Goal: Task Accomplishment & Management: Complete application form

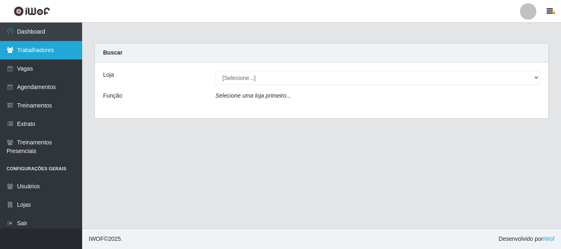
click at [35, 54] on link "Trabalhadores" at bounding box center [41, 50] width 82 height 18
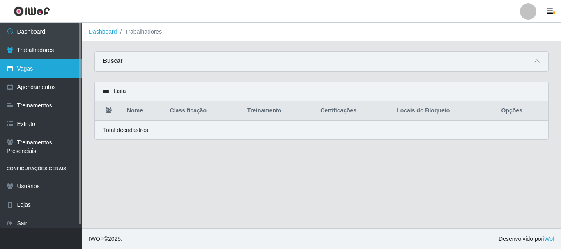
click at [40, 68] on link "Vagas" at bounding box center [41, 69] width 82 height 18
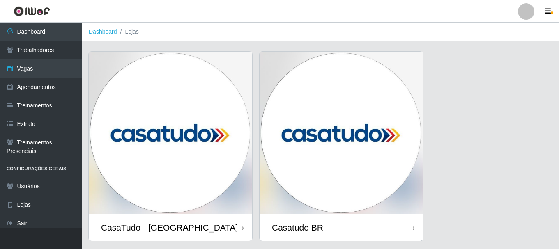
click at [313, 116] on img at bounding box center [342, 133] width 164 height 163
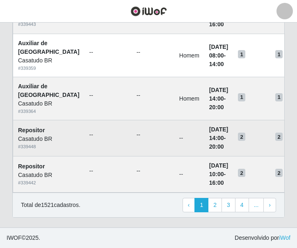
scroll to position [705, 0]
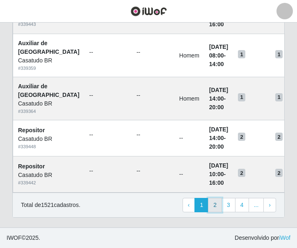
click at [216, 209] on link "2" at bounding box center [215, 205] width 14 height 15
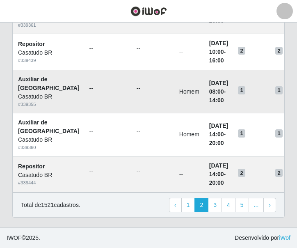
scroll to position [722, 0]
click at [220, 206] on link "3" at bounding box center [215, 205] width 14 height 15
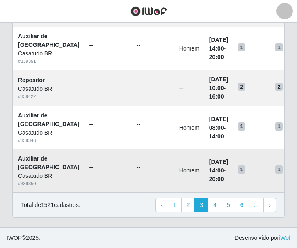
scroll to position [722, 0]
click at [217, 208] on link "4" at bounding box center [215, 205] width 14 height 15
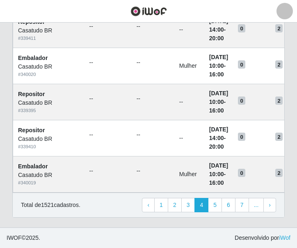
scroll to position [636, 0]
click at [222, 204] on link "5" at bounding box center [215, 205] width 14 height 15
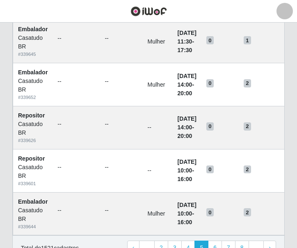
scroll to position [584, 0]
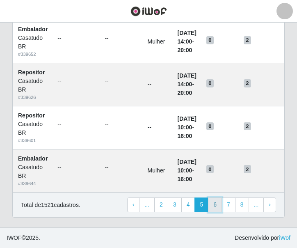
click at [221, 205] on link "6" at bounding box center [215, 205] width 14 height 15
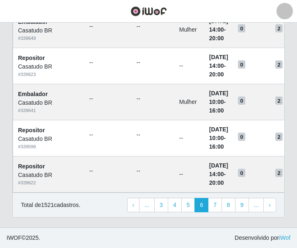
scroll to position [575, 0]
click at [219, 213] on link "7" at bounding box center [215, 205] width 14 height 15
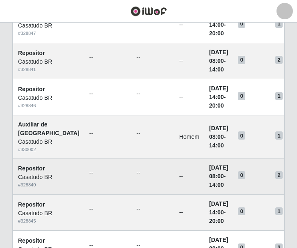
scroll to position [601, 0]
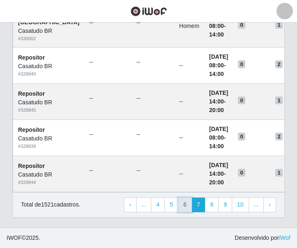
click at [189, 210] on link "6" at bounding box center [185, 205] width 14 height 15
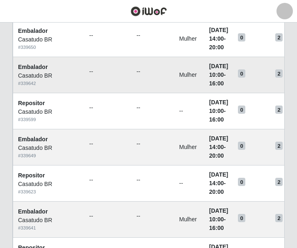
scroll to position [618, 0]
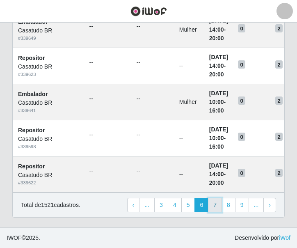
click at [216, 208] on link "7" at bounding box center [215, 205] width 14 height 15
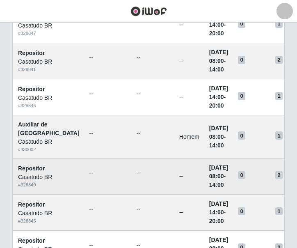
scroll to position [601, 0]
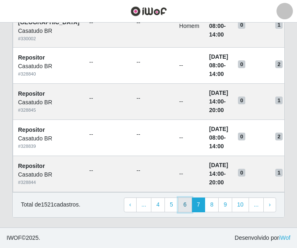
click at [190, 201] on link "6" at bounding box center [185, 205] width 14 height 15
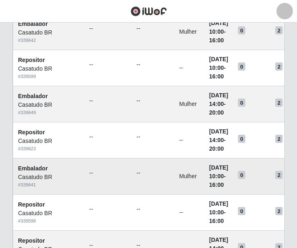
scroll to position [618, 0]
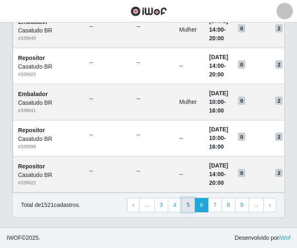
click at [191, 211] on link "5" at bounding box center [189, 205] width 14 height 15
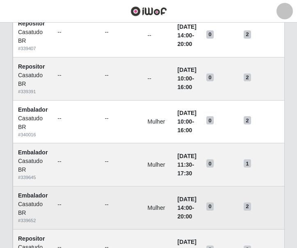
scroll to position [584, 0]
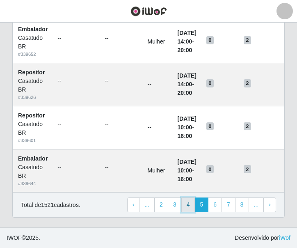
click at [192, 208] on link "4" at bounding box center [189, 205] width 14 height 15
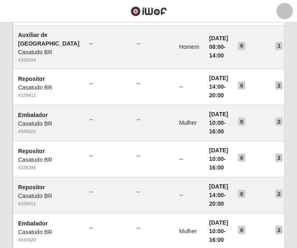
scroll to position [636, 0]
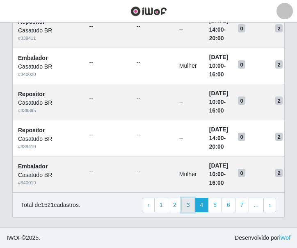
click at [194, 206] on link "3" at bounding box center [189, 205] width 14 height 15
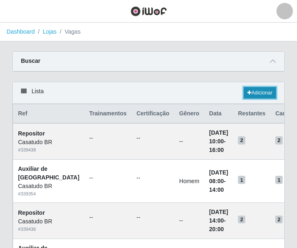
click at [259, 91] on link "Adicionar" at bounding box center [260, 93] width 32 height 12
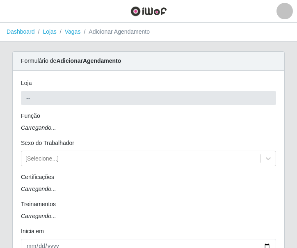
type input "Casatudo BR"
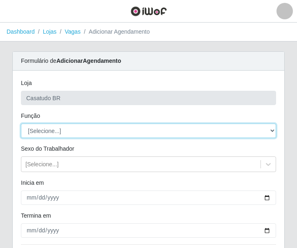
click at [65, 131] on select "[Selecione...] Auxiliar de Estoque Auxiliar de Estoque + Auxiliar de Estoque ++…" at bounding box center [149, 131] width 256 height 14
select select "1"
click at [21, 124] on select "[Selecione...] Auxiliar de Estoque Auxiliar de Estoque + Auxiliar de Estoque ++…" at bounding box center [149, 131] width 256 height 14
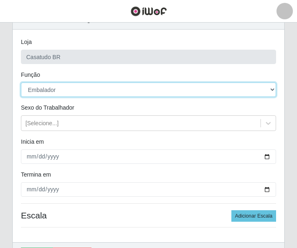
scroll to position [82, 0]
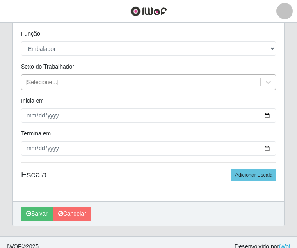
click at [55, 80] on div "[Selecione...]" at bounding box center [41, 82] width 33 height 9
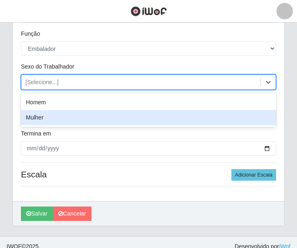
click at [52, 119] on div "Mulher" at bounding box center [149, 117] width 256 height 15
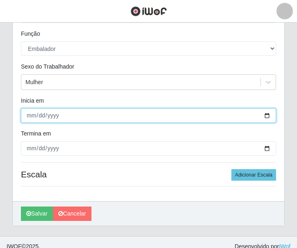
click at [28, 115] on input "Inicia em" at bounding box center [149, 115] width 256 height 14
click at [28, 113] on input "Inicia em" at bounding box center [149, 115] width 256 height 14
type input "2025-09-08"
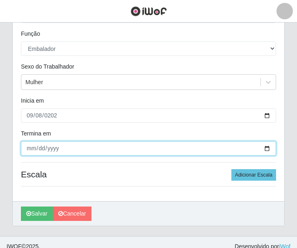
click at [27, 149] on input "Termina em" at bounding box center [149, 148] width 256 height 14
type input "2025-09-13"
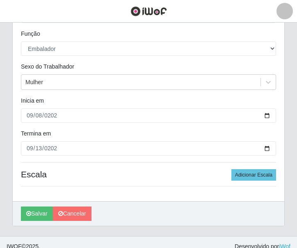
click at [15, 149] on div "Loja Casatudo BR Função [Selecione...] Auxiliar de Estoque Auxiliar de Estoque …" at bounding box center [149, 94] width 272 height 213
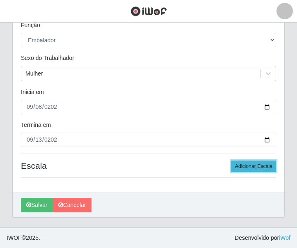
click at [251, 168] on button "Adicionar Escala" at bounding box center [254, 167] width 45 height 12
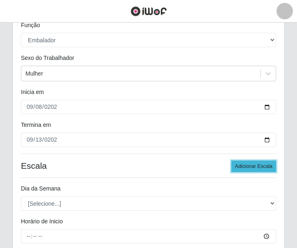
click at [251, 168] on button "Adicionar Escala" at bounding box center [254, 167] width 45 height 12
click at [251, 169] on button "Adicionar Escala" at bounding box center [254, 167] width 45 height 12
click at [249, 169] on button "Adicionar Escala" at bounding box center [254, 167] width 45 height 12
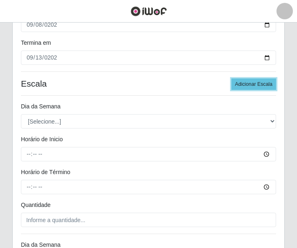
scroll to position [214, 0]
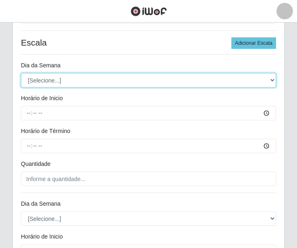
click at [53, 83] on select "[Selecione...] Segunda Terça Quarta Quinta Sexta Sábado Domingo" at bounding box center [149, 80] width 256 height 14
select select "1"
click at [21, 73] on select "[Selecione...] Segunda Terça Quarta Quinta Sexta Sábado Domingo" at bounding box center [149, 80] width 256 height 14
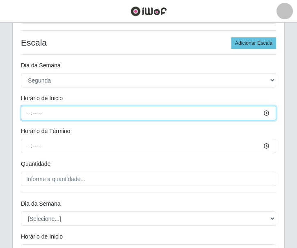
click at [29, 112] on input "Horário de Inicio" at bounding box center [149, 113] width 256 height 14
type input "14:00"
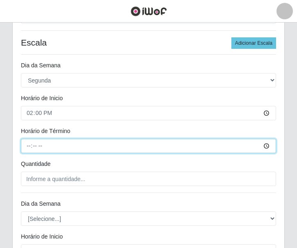
click at [27, 147] on input "Horário de Término" at bounding box center [149, 146] width 256 height 14
type input "20:00"
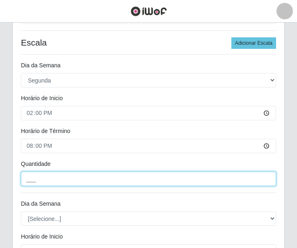
click at [69, 178] on input "___" at bounding box center [149, 179] width 256 height 14
type input "2__"
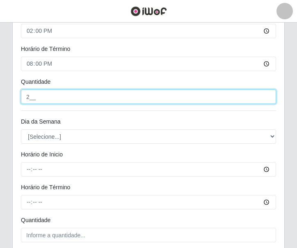
scroll to position [337, 0]
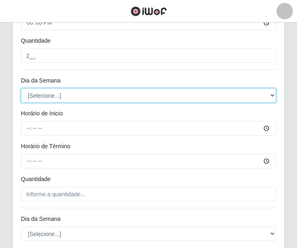
drag, startPoint x: 48, startPoint y: 95, endPoint x: 46, endPoint y: 99, distance: 4.3
click at [48, 95] on select "[Selecione...] Segunda Terça Quarta Quinta Sexta Sábado Domingo" at bounding box center [149, 95] width 256 height 14
select select "2"
click at [21, 88] on select "[Selecione...] Segunda Terça Quarta Quinta Sexta Sábado Domingo" at bounding box center [149, 95] width 256 height 14
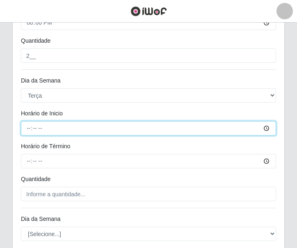
click at [28, 125] on input "Horário de Inicio" at bounding box center [149, 128] width 256 height 14
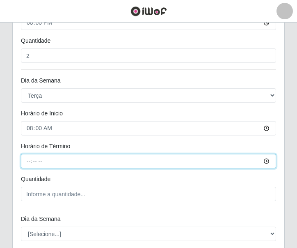
click at [30, 165] on input "Horário de Término" at bounding box center [149, 161] width 256 height 14
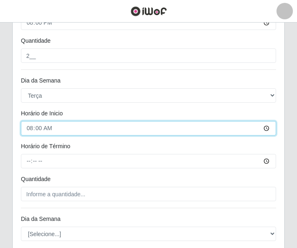
click at [27, 123] on input "08:00" at bounding box center [149, 128] width 256 height 14
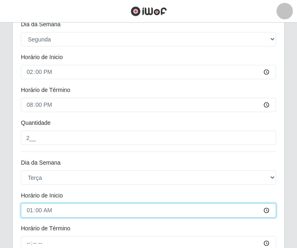
type input "14:00"
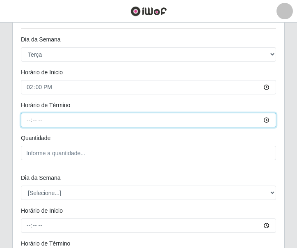
click at [26, 121] on input "Horário de Término" at bounding box center [149, 120] width 256 height 14
type input "20:00"
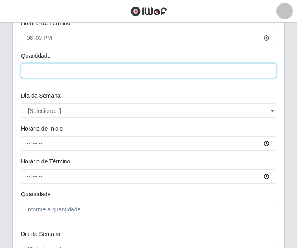
click at [44, 74] on input "___" at bounding box center [149, 71] width 256 height 14
type input "2__"
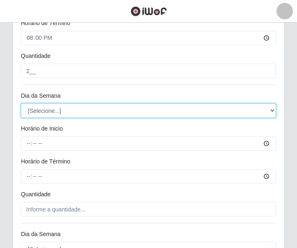
click at [60, 108] on select "[Selecione...] Segunda Terça Quarta Quinta Sexta Sábado Domingo" at bounding box center [149, 111] width 256 height 14
select select "3"
click at [21, 104] on select "[Selecione...] Segunda Terça Quarta Quinta Sexta Sábado Domingo" at bounding box center [149, 111] width 256 height 14
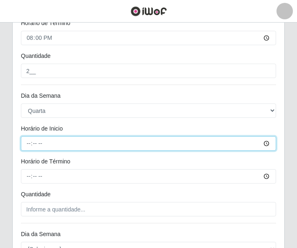
click at [31, 148] on input "Horário de Inicio" at bounding box center [149, 143] width 256 height 14
type input "14:00"
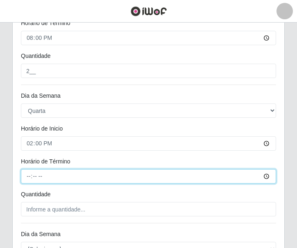
click at [30, 174] on input "Horário de Término" at bounding box center [149, 176] width 256 height 14
type input "20:00"
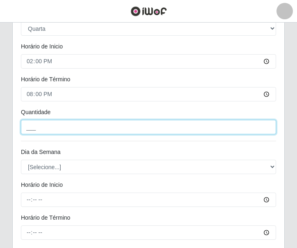
click at [37, 127] on input "___" at bounding box center [149, 127] width 256 height 14
type input "2__"
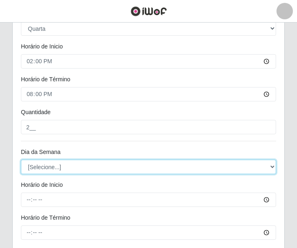
click at [32, 168] on select "[Selecione...] Segunda Terça Quarta Quinta Sexta Sábado Domingo" at bounding box center [149, 167] width 256 height 14
click at [21, 160] on select "[Selecione...] Segunda Terça Quarta Quinta Sexta Sábado Domingo" at bounding box center [149, 167] width 256 height 14
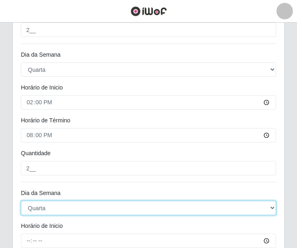
scroll to position [584, 0]
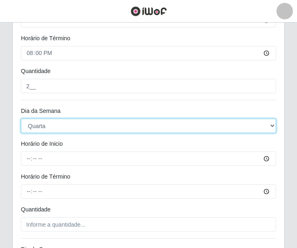
click at [52, 127] on select "[Selecione...] Segunda Terça Quarta Quinta Sexta Sábado Domingo" at bounding box center [149, 126] width 256 height 14
select select "4"
click at [21, 119] on select "[Selecione...] Segunda Terça Quarta Quinta Sexta Sábado Domingo" at bounding box center [149, 126] width 256 height 14
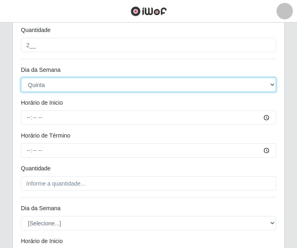
scroll to position [666, 0]
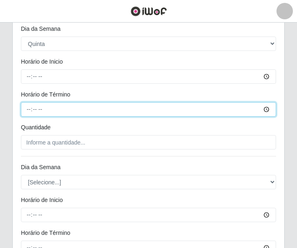
click at [26, 111] on input "Horário de Término" at bounding box center [149, 109] width 256 height 14
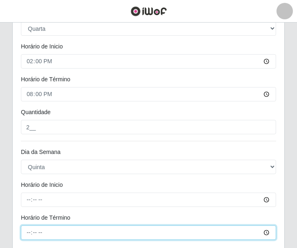
type input "14:00"
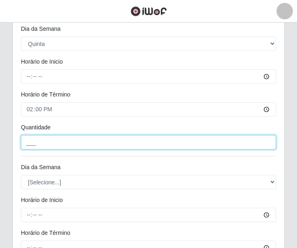
click at [30, 140] on input "___" at bounding box center [149, 142] width 256 height 14
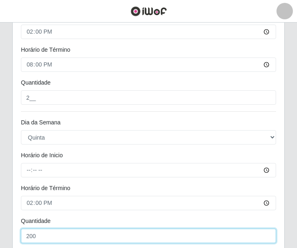
scroll to position [613, 0]
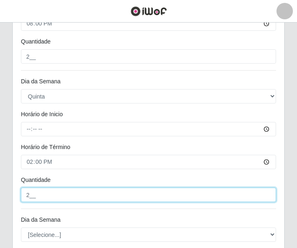
type input "2__"
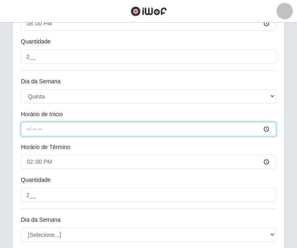
click at [29, 131] on input "Horário de Inicio" at bounding box center [149, 129] width 256 height 14
type input "14:00"
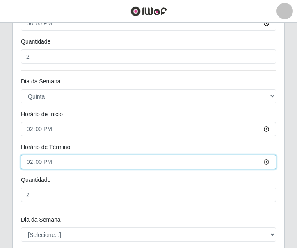
click at [28, 161] on input "14:00" at bounding box center [149, 162] width 256 height 14
type input "20:00"
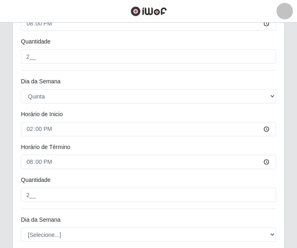
click at [17, 125] on div "14:00" at bounding box center [149, 129] width 268 height 14
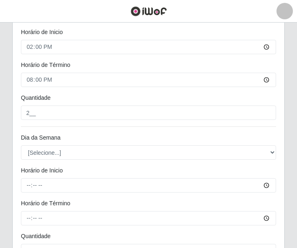
scroll to position [737, 0]
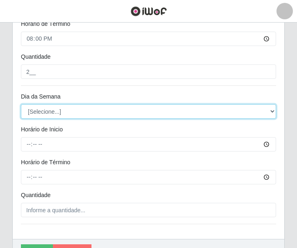
click at [49, 113] on select "[Selecione...] Segunda Terça Quarta Quinta Sexta Sábado Domingo" at bounding box center [149, 111] width 256 height 14
select select "5"
click at [21, 104] on select "[Selecione...] Segunda Terça Quarta Quinta Sexta Sábado Domingo" at bounding box center [149, 111] width 256 height 14
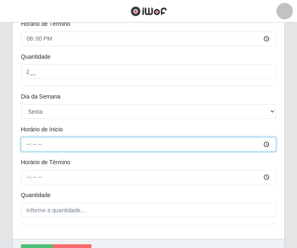
click at [30, 147] on input "Horário de Inicio" at bounding box center [149, 144] width 256 height 14
type input "14:00"
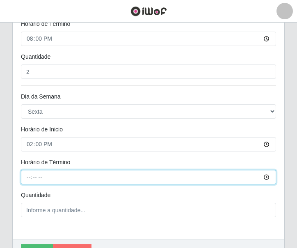
click at [28, 180] on input "Horário de Término" at bounding box center [149, 177] width 256 height 14
type input "20:00"
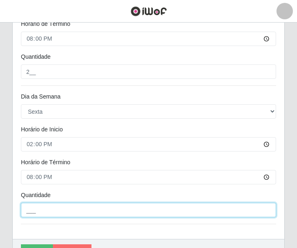
click at [45, 212] on input "___" at bounding box center [149, 210] width 256 height 14
type input "2__"
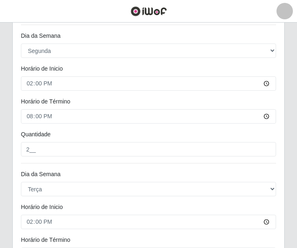
scroll to position [38, 0]
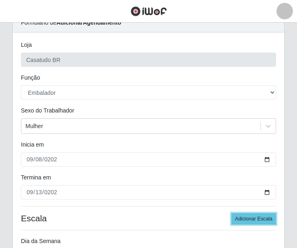
drag, startPoint x: 244, startPoint y: 220, endPoint x: 226, endPoint y: 203, distance: 25.3
click at [244, 220] on button "Adicionar Escala" at bounding box center [254, 219] width 45 height 12
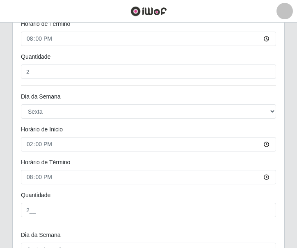
scroll to position [922, 0]
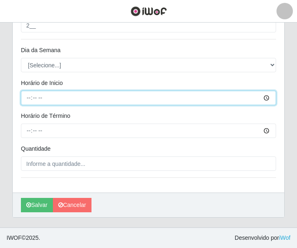
click at [42, 94] on input "Horário de Inicio" at bounding box center [149, 98] width 256 height 14
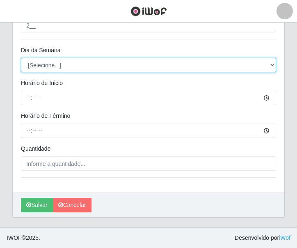
click at [48, 66] on select "[Selecione...] Segunda Terça Quarta Quinta Sexta Sábado Domingo" at bounding box center [149, 65] width 256 height 14
select select "6"
click at [21, 58] on select "[Selecione...] Segunda Terça Quarta Quinta Sexta Sábado Domingo" at bounding box center [149, 65] width 256 height 14
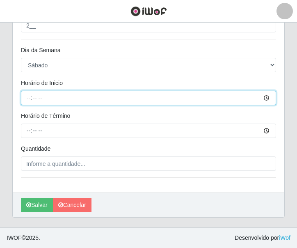
click at [35, 97] on input "Horário de Inicio" at bounding box center [149, 98] width 256 height 14
click at [30, 99] on input "Horário de Inicio" at bounding box center [149, 98] width 256 height 14
type input "14:00"
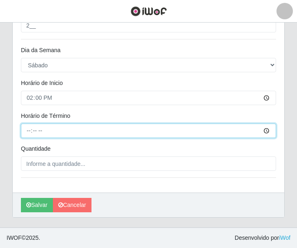
click at [27, 131] on input "Horário de Término" at bounding box center [149, 131] width 256 height 14
type input "20:00"
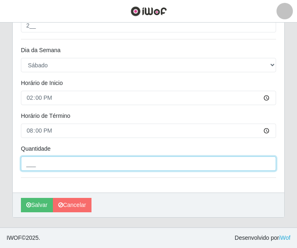
click at [43, 165] on input "___" at bounding box center [149, 164] width 256 height 14
type input "2__"
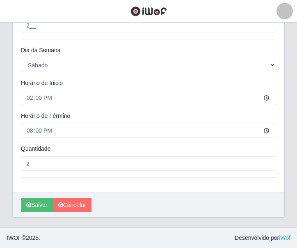
click at [36, 208] on button "Salvar" at bounding box center [37, 205] width 32 height 14
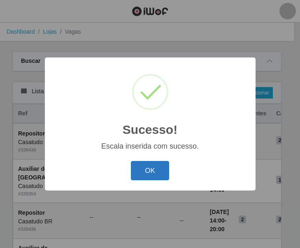
click at [145, 171] on button "OK" at bounding box center [150, 170] width 38 height 19
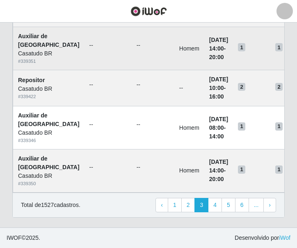
scroll to position [722, 0]
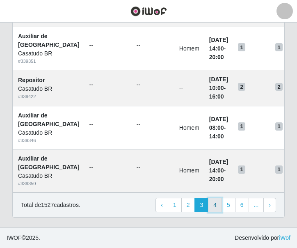
click at [218, 207] on link "4" at bounding box center [215, 205] width 14 height 15
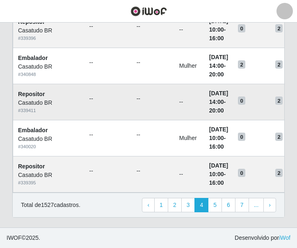
scroll to position [636, 0]
click at [217, 210] on link "5" at bounding box center [215, 205] width 14 height 15
